Goal: Task Accomplishment & Management: Complete application form

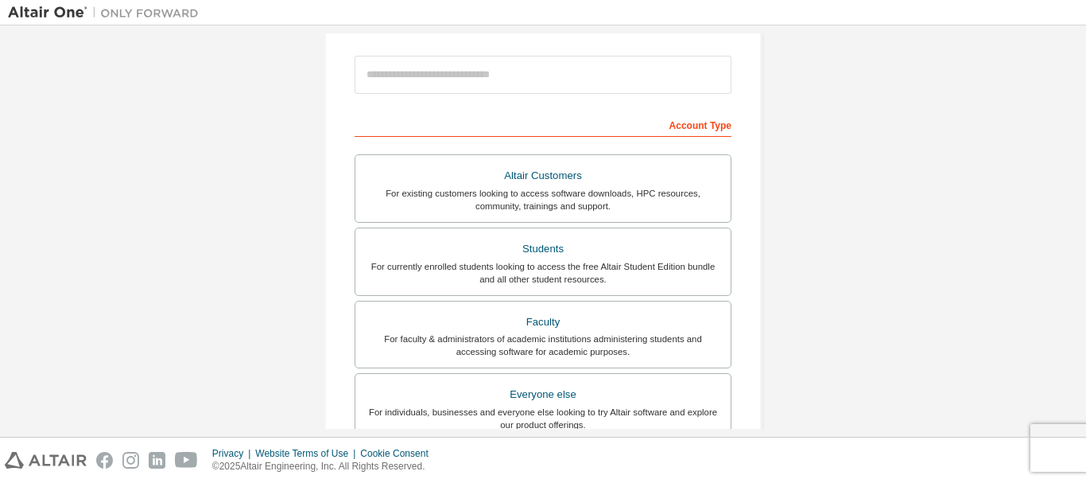
scroll to position [183, 0]
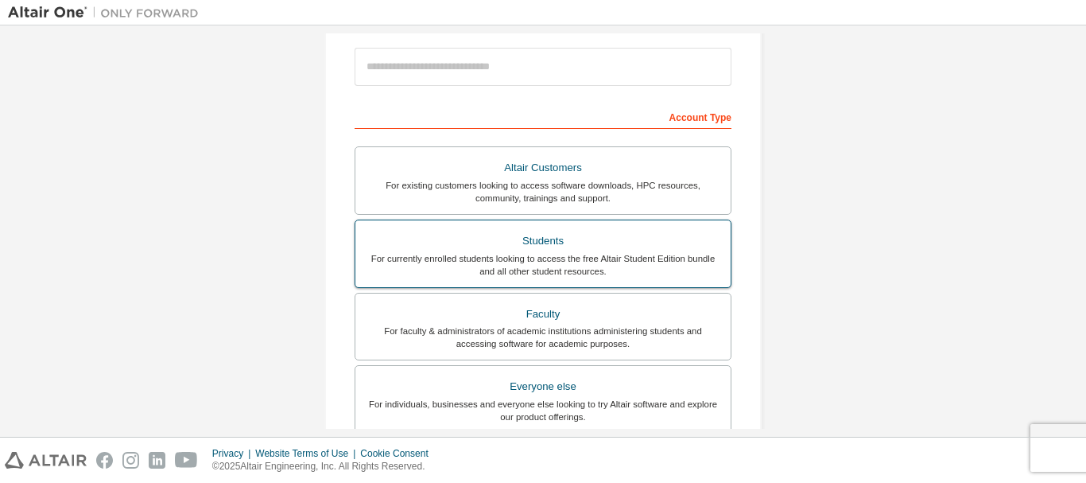
click at [565, 239] on div "Students" at bounding box center [543, 241] width 356 height 22
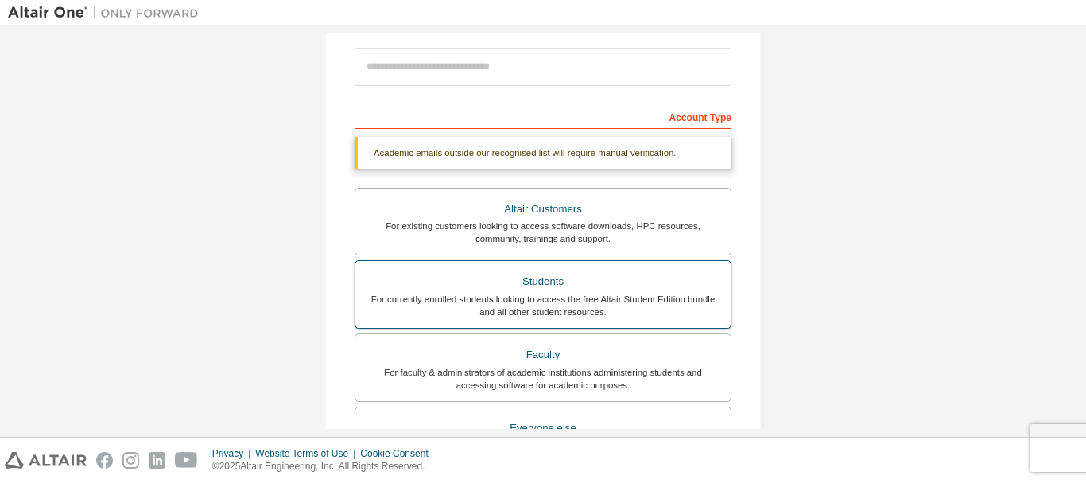
click at [523, 307] on div "For currently enrolled students looking to access the free Altair Student Editi…" at bounding box center [543, 305] width 356 height 25
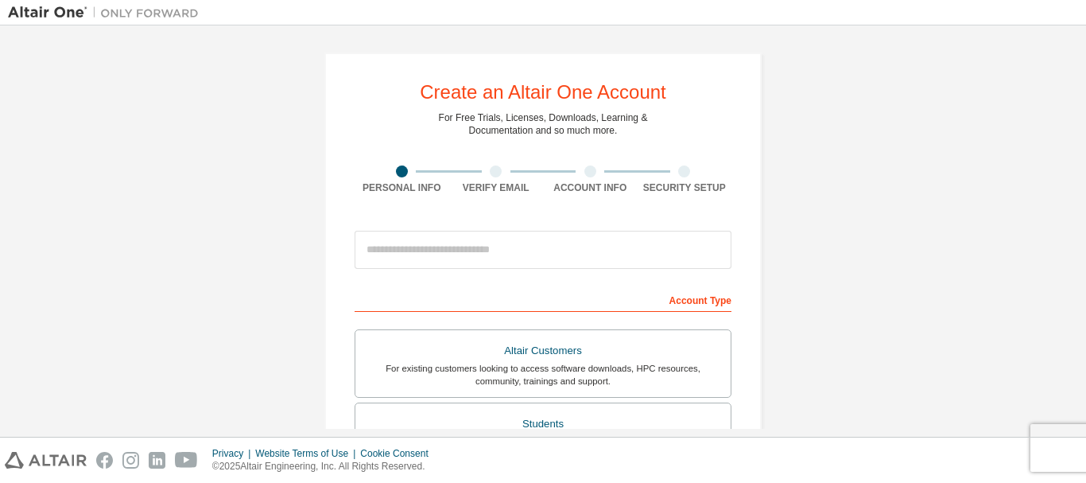
click at [490, 173] on div at bounding box center [496, 171] width 12 height 12
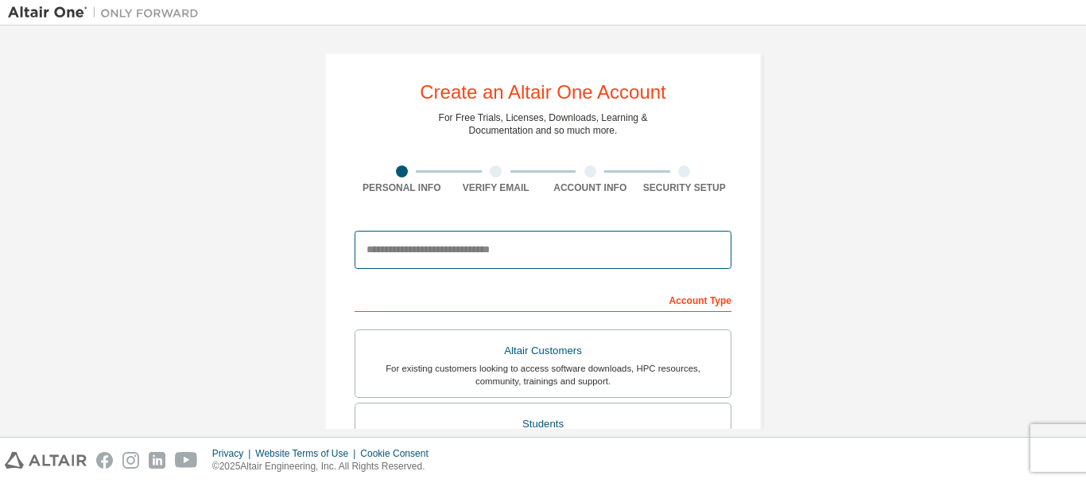
click at [471, 262] on input "email" at bounding box center [543, 250] width 377 height 38
type input "**********"
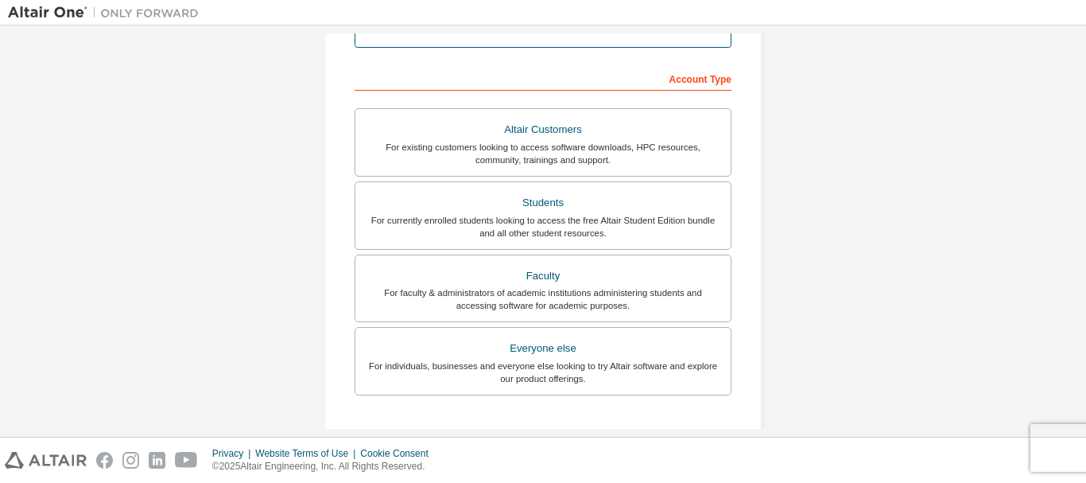
scroll to position [215, 0]
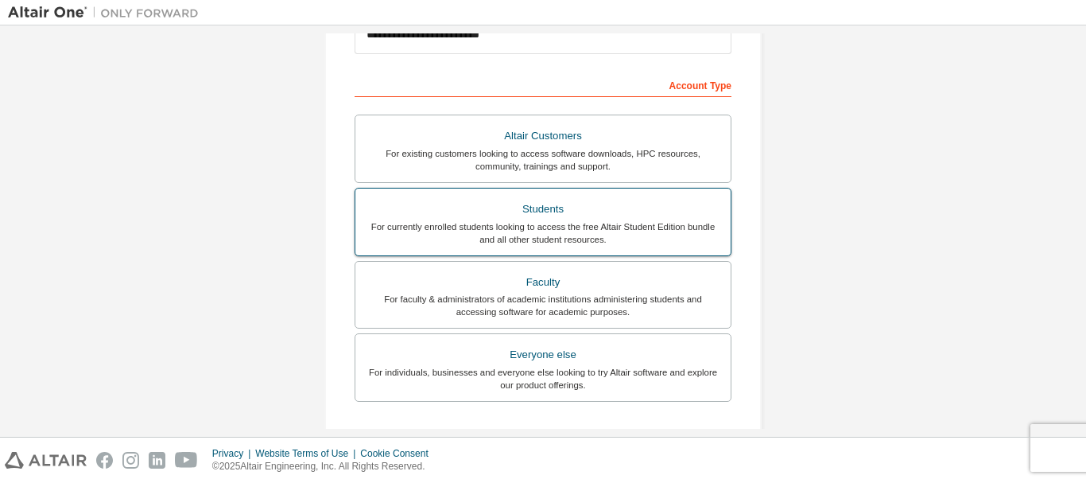
click at [604, 251] on label "Students For currently enrolled students looking to access the free Altair Stud…" at bounding box center [543, 222] width 377 height 68
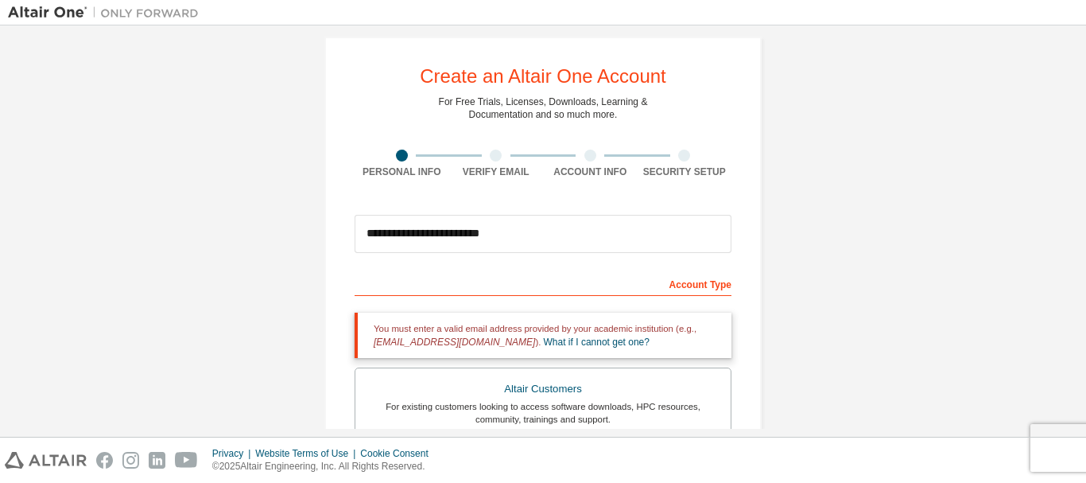
scroll to position [0, 0]
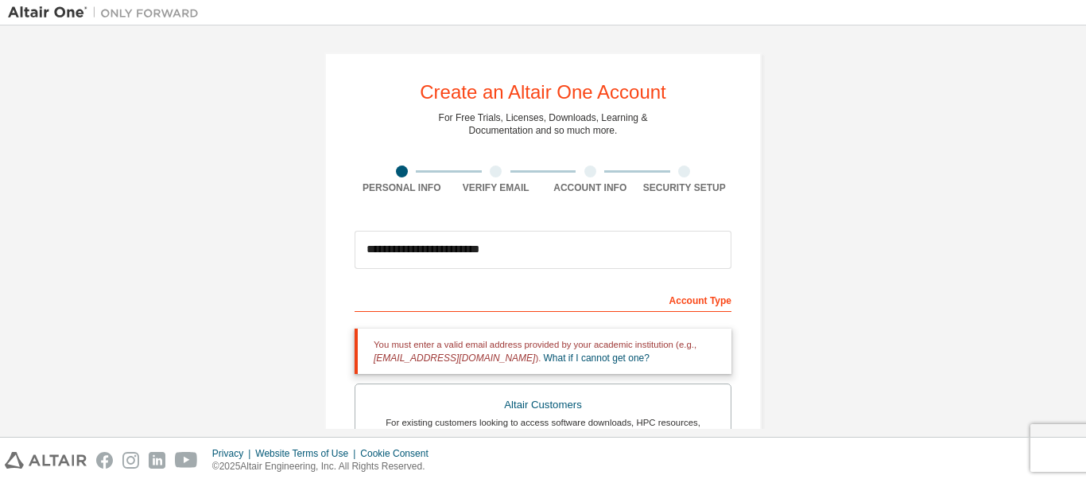
click at [484, 181] on div "Verify Email" at bounding box center [496, 187] width 95 height 13
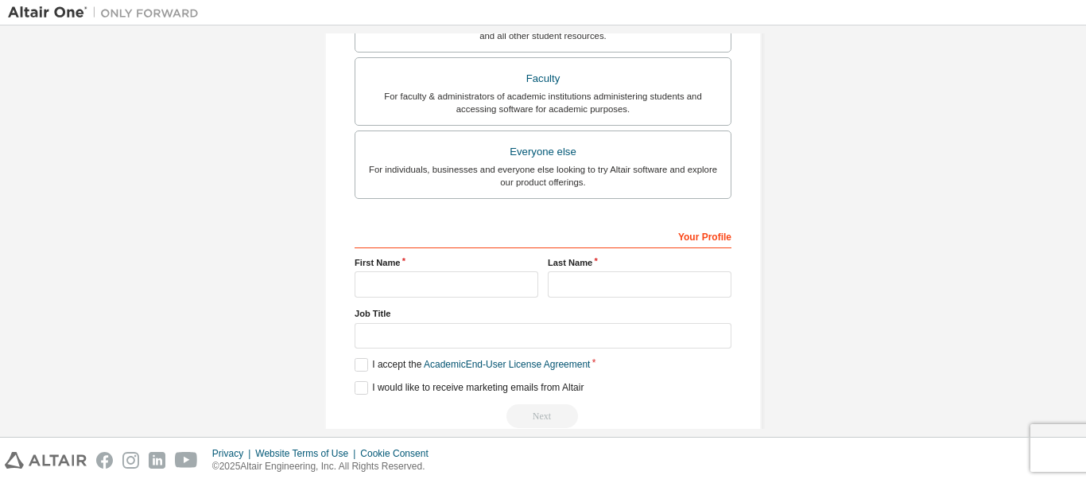
scroll to position [502, 0]
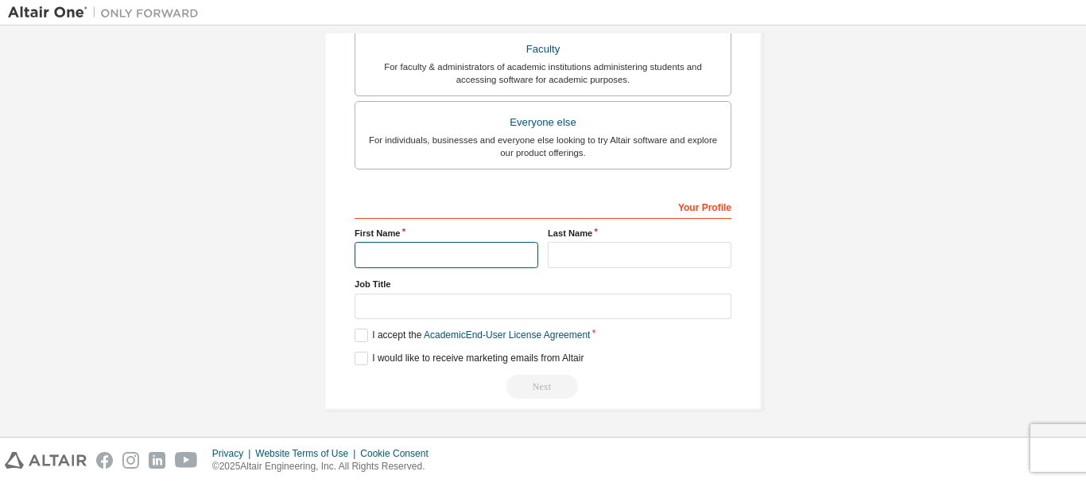
click at [499, 262] on input "text" at bounding box center [447, 255] width 184 height 26
click at [492, 255] on input "**********" at bounding box center [447, 255] width 184 height 26
type input "******"
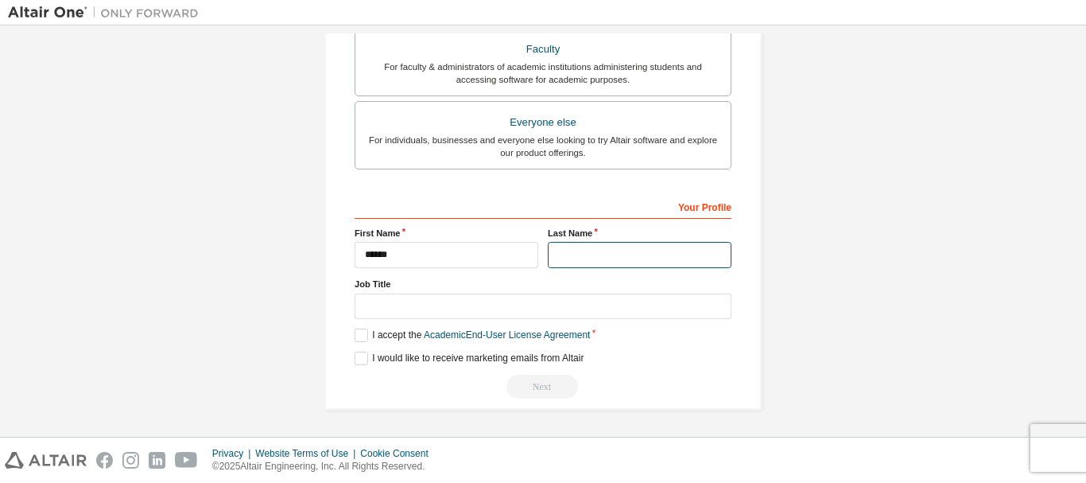
click at [576, 257] on input "text" at bounding box center [640, 255] width 184 height 26
type input "*********"
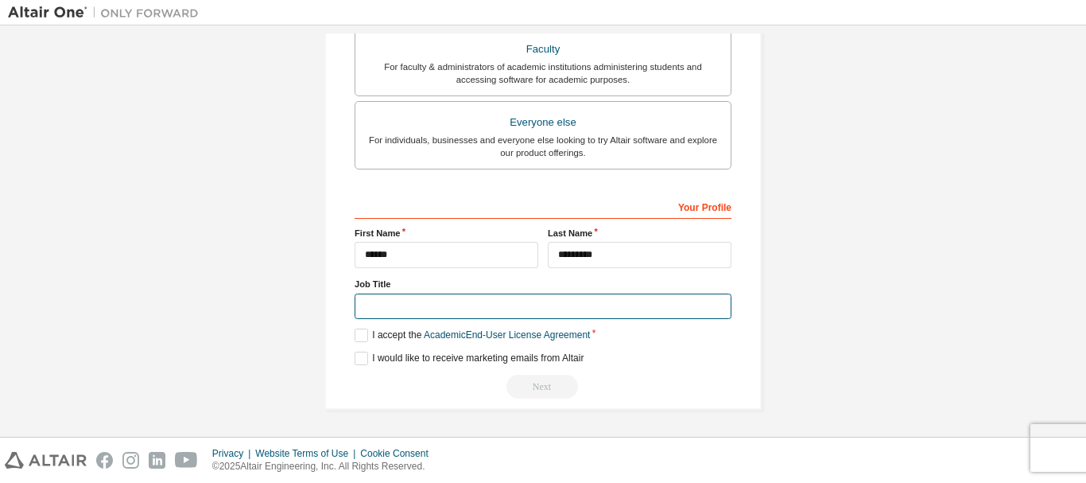
click at [503, 305] on input "text" at bounding box center [543, 306] width 377 height 26
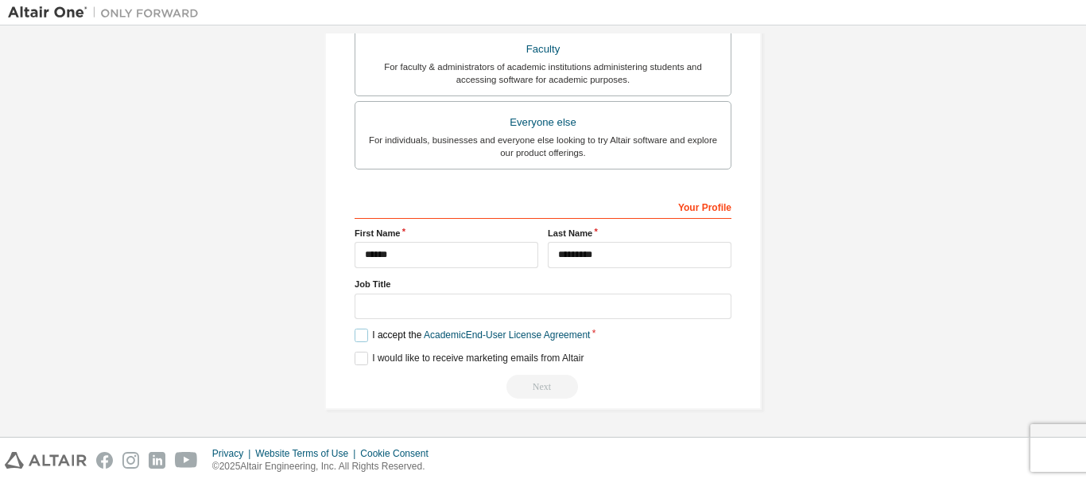
click at [357, 339] on label "I accept the Academic End-User License Agreement" at bounding box center [472, 335] width 235 height 14
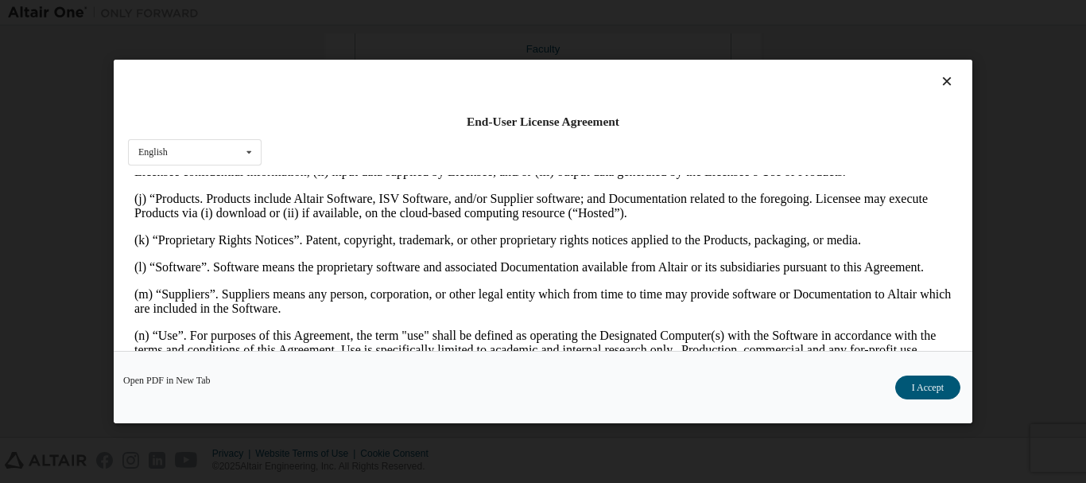
scroll to position [712, 0]
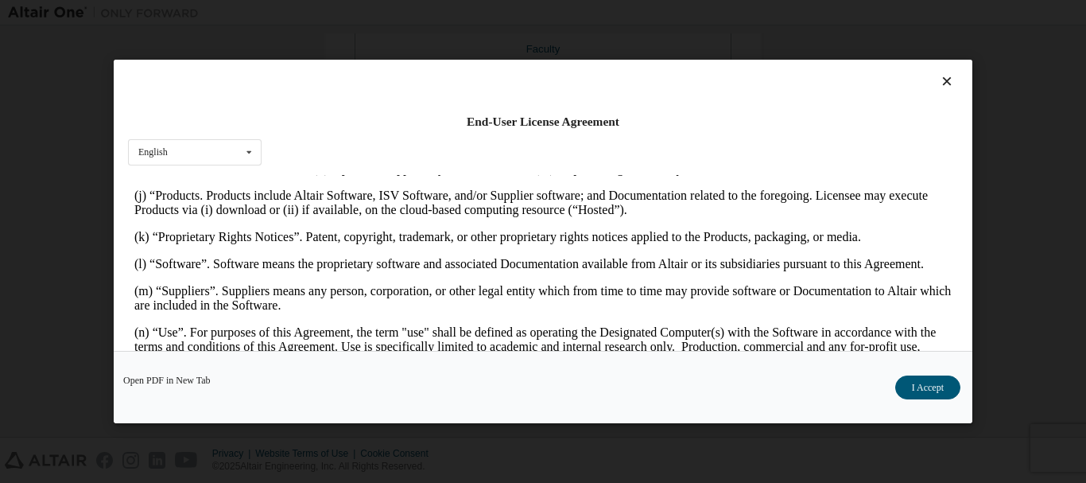
click at [939, 84] on icon at bounding box center [947, 81] width 17 height 14
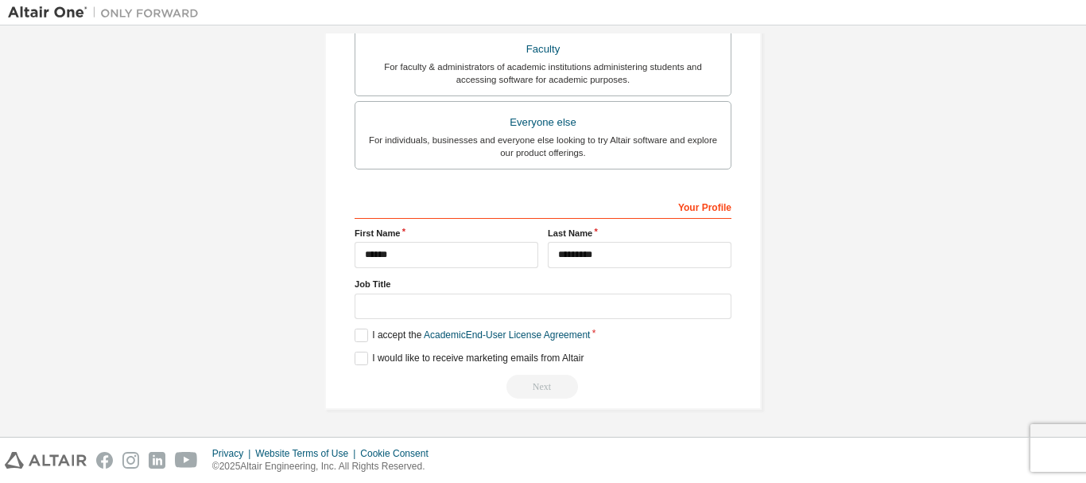
scroll to position [0, 0]
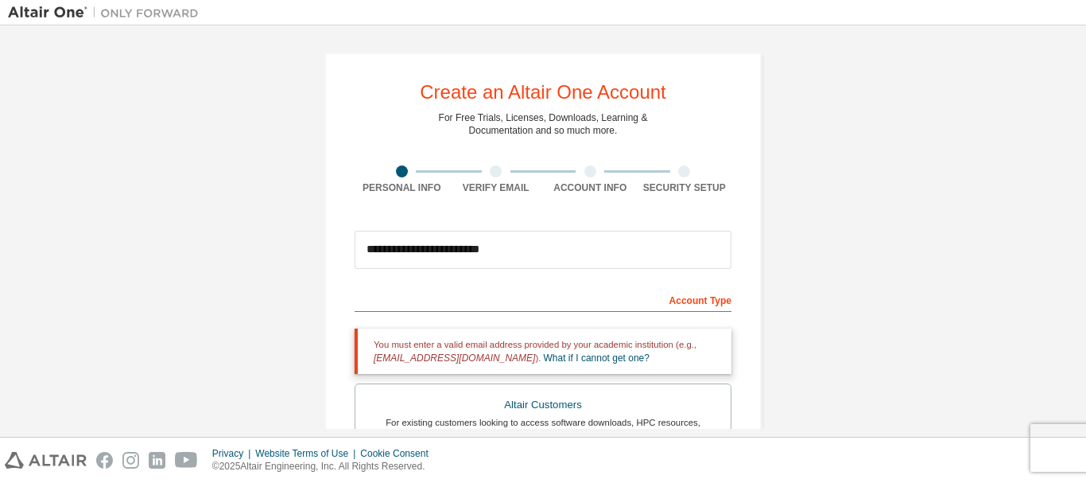
click at [484, 182] on div "Verify Email" at bounding box center [496, 187] width 95 height 13
